Goal: Information Seeking & Learning: Learn about a topic

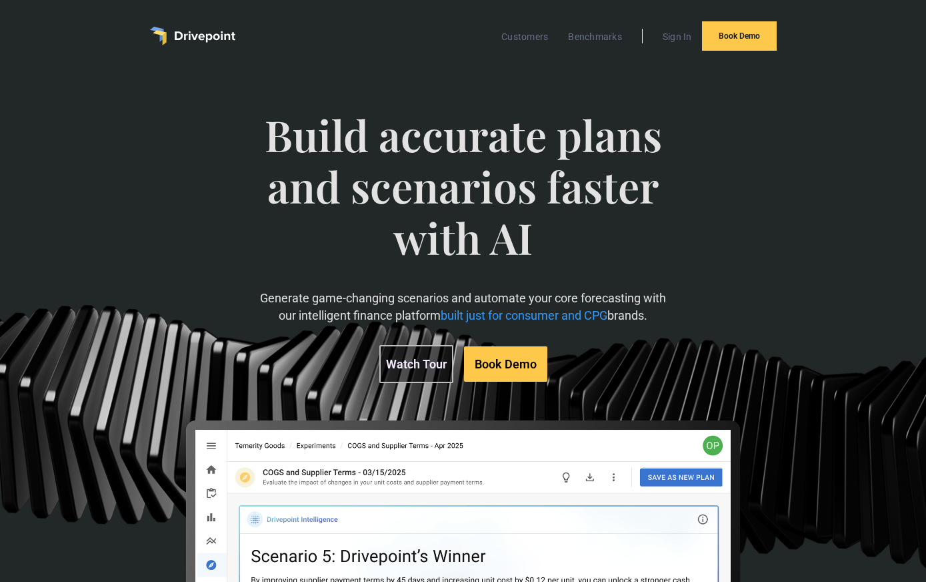
click at [423, 370] on link "Watch Tour" at bounding box center [417, 364] width 74 height 38
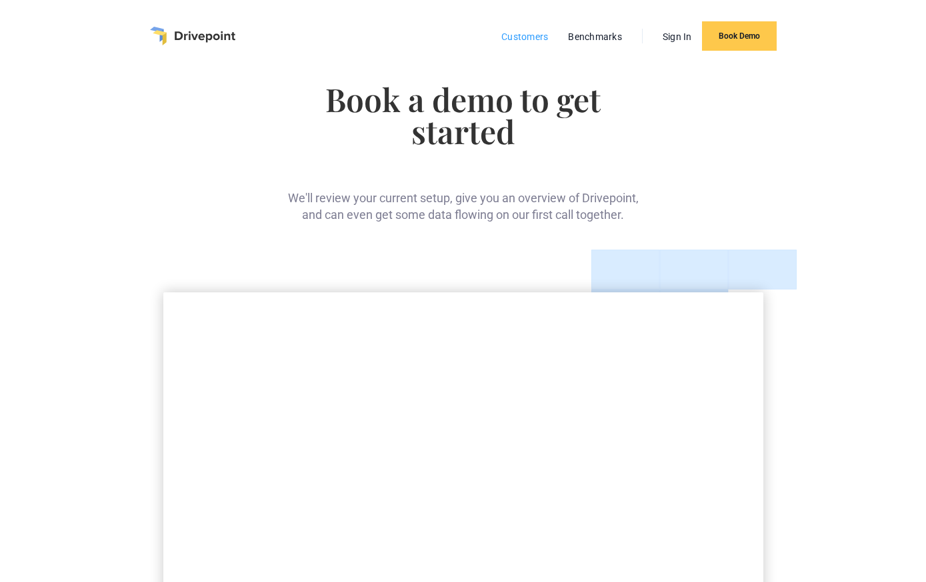
click at [516, 40] on link "Customers" at bounding box center [525, 36] width 60 height 17
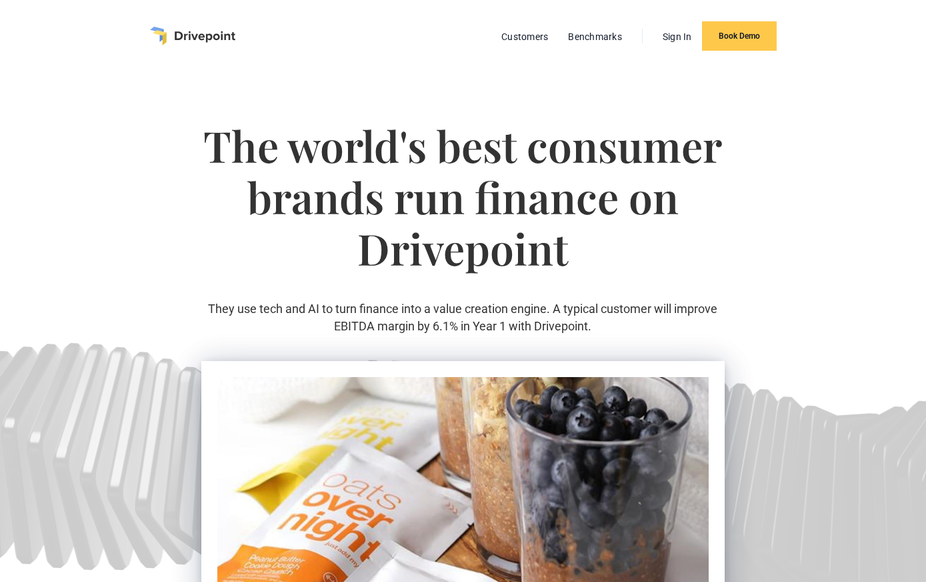
click at [207, 37] on img "home" at bounding box center [192, 36] width 85 height 19
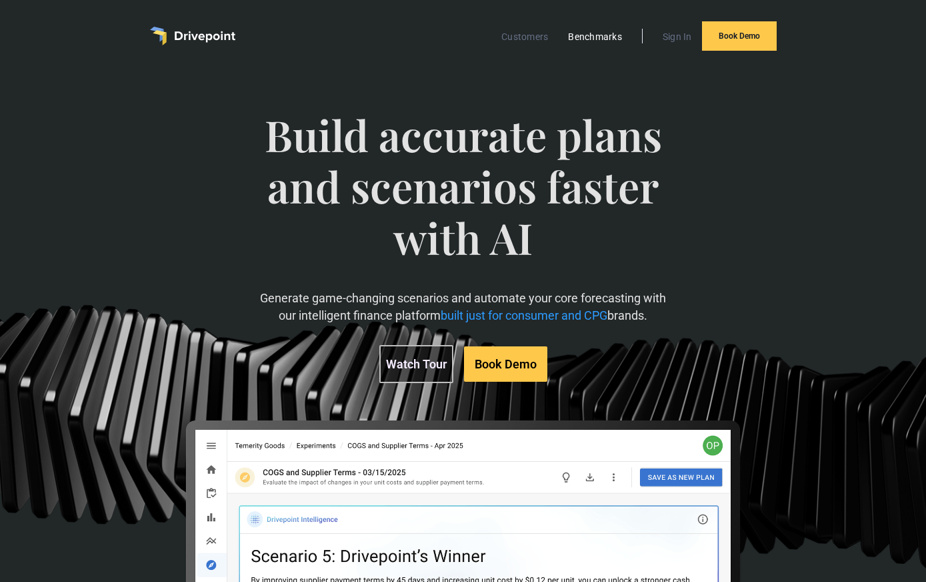
click at [594, 37] on link "Benchmarks" at bounding box center [595, 36] width 67 height 17
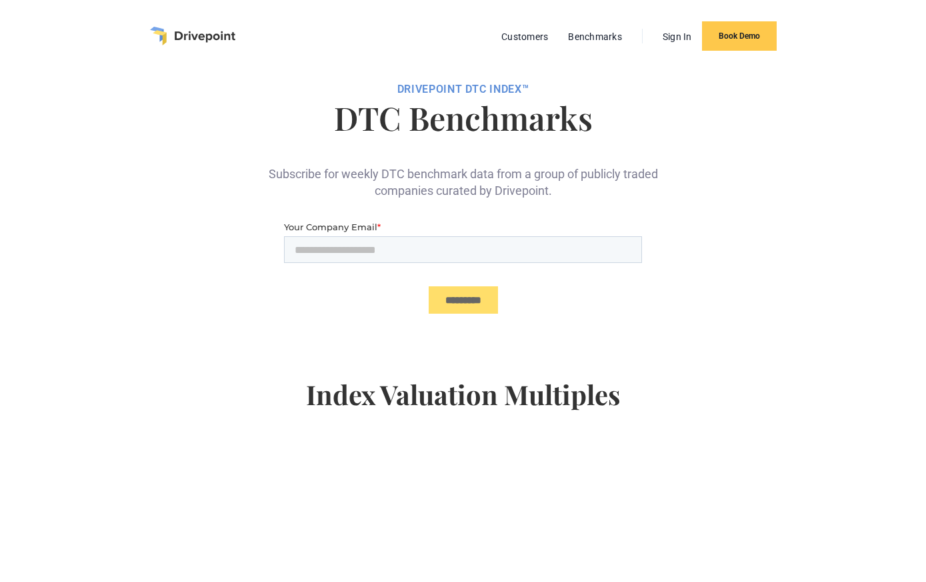
click at [226, 37] on img "home" at bounding box center [192, 36] width 85 height 19
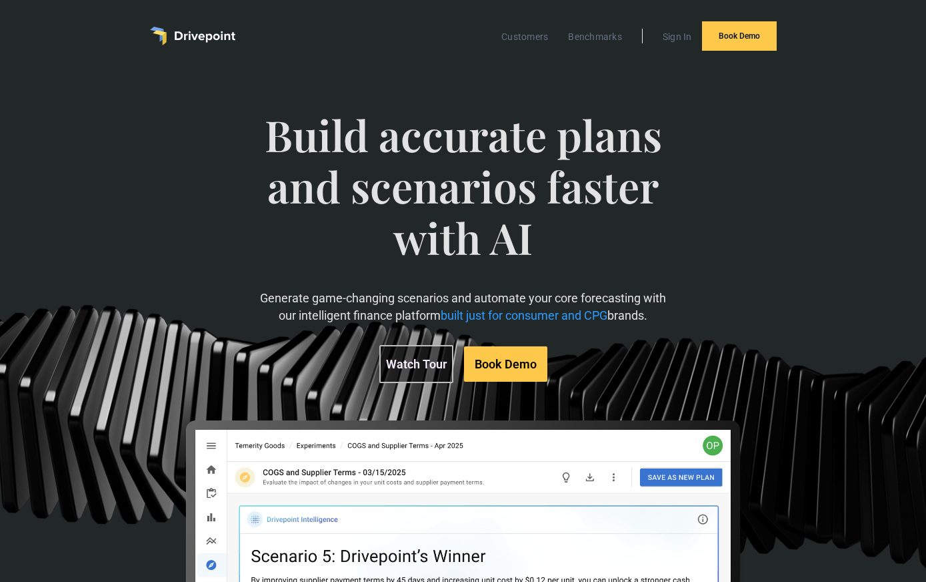
click at [589, 315] on span "built just for consumer and CPG" at bounding box center [524, 315] width 167 height 14
click at [596, 314] on span "built just for consumer and CPG" at bounding box center [524, 315] width 167 height 14
copy span "CPG"
